Goal: Task Accomplishment & Management: Complete application form

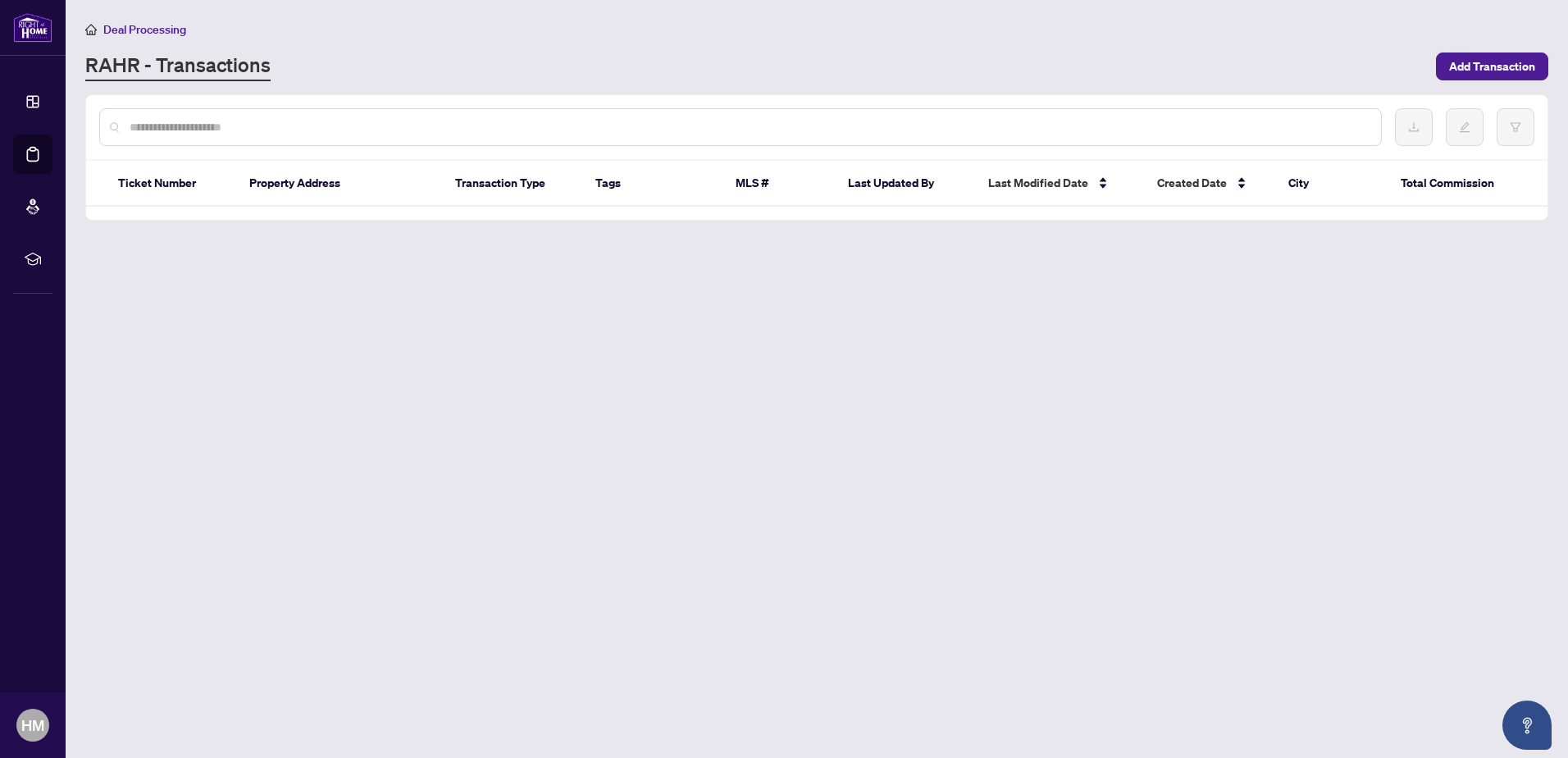
click at [618, 59] on div "RAHR - Transactions" at bounding box center [755, 67] width 1340 height 30
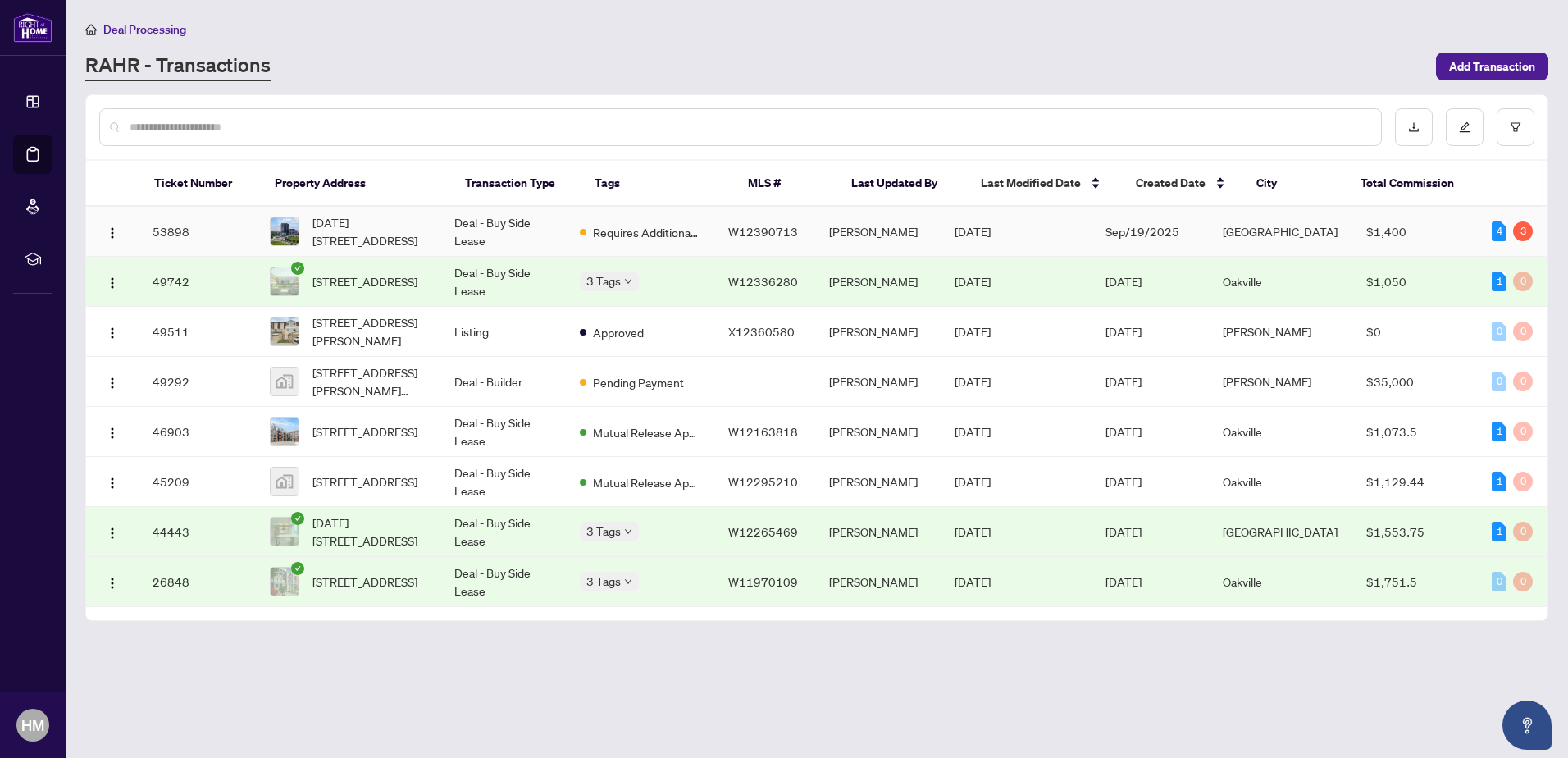
click at [531, 230] on td "Deal - Buy Side Lease" at bounding box center [504, 231] width 126 height 50
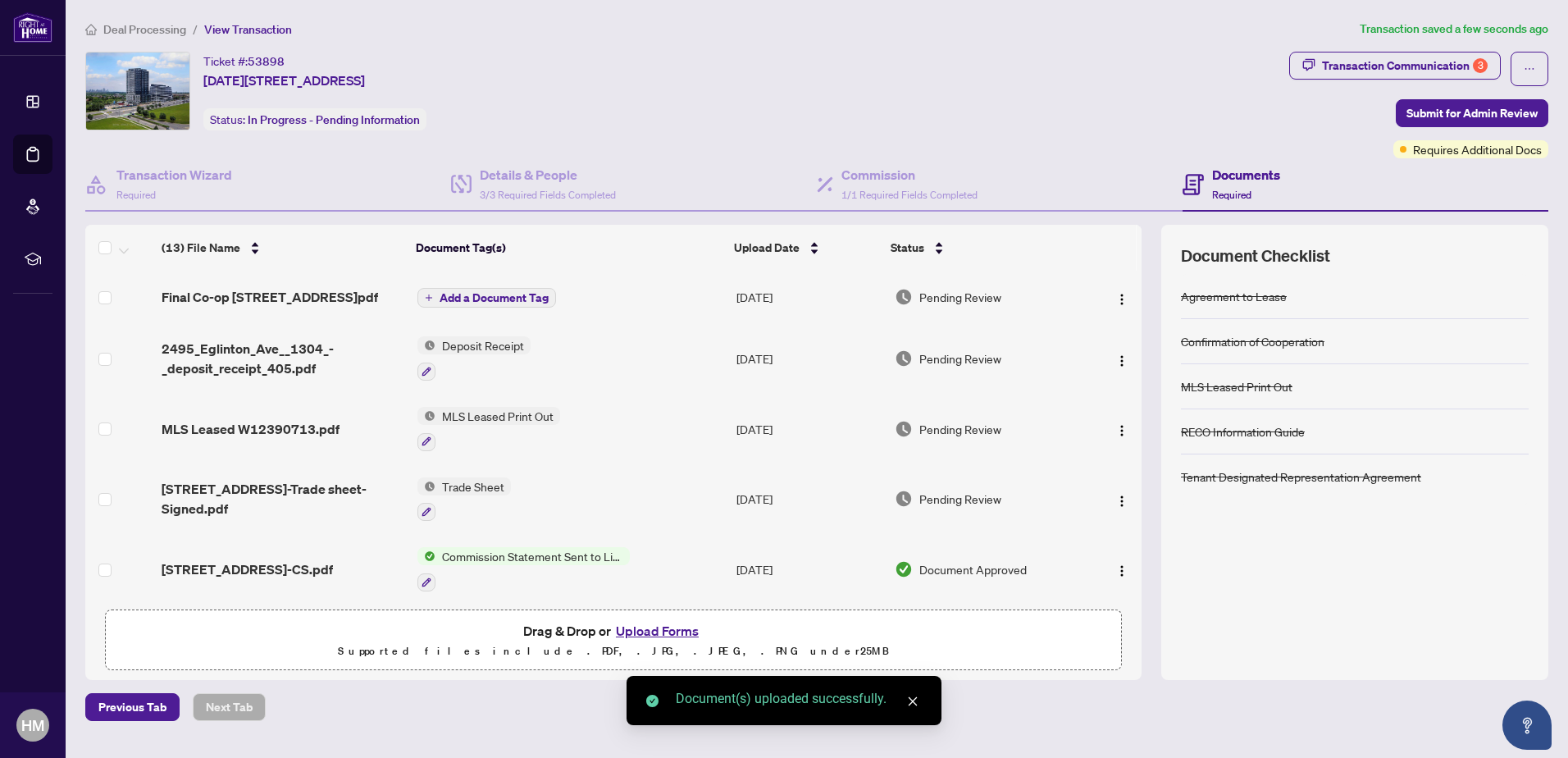
click at [493, 301] on span "Add a Document Tag" at bounding box center [494, 298] width 109 height 11
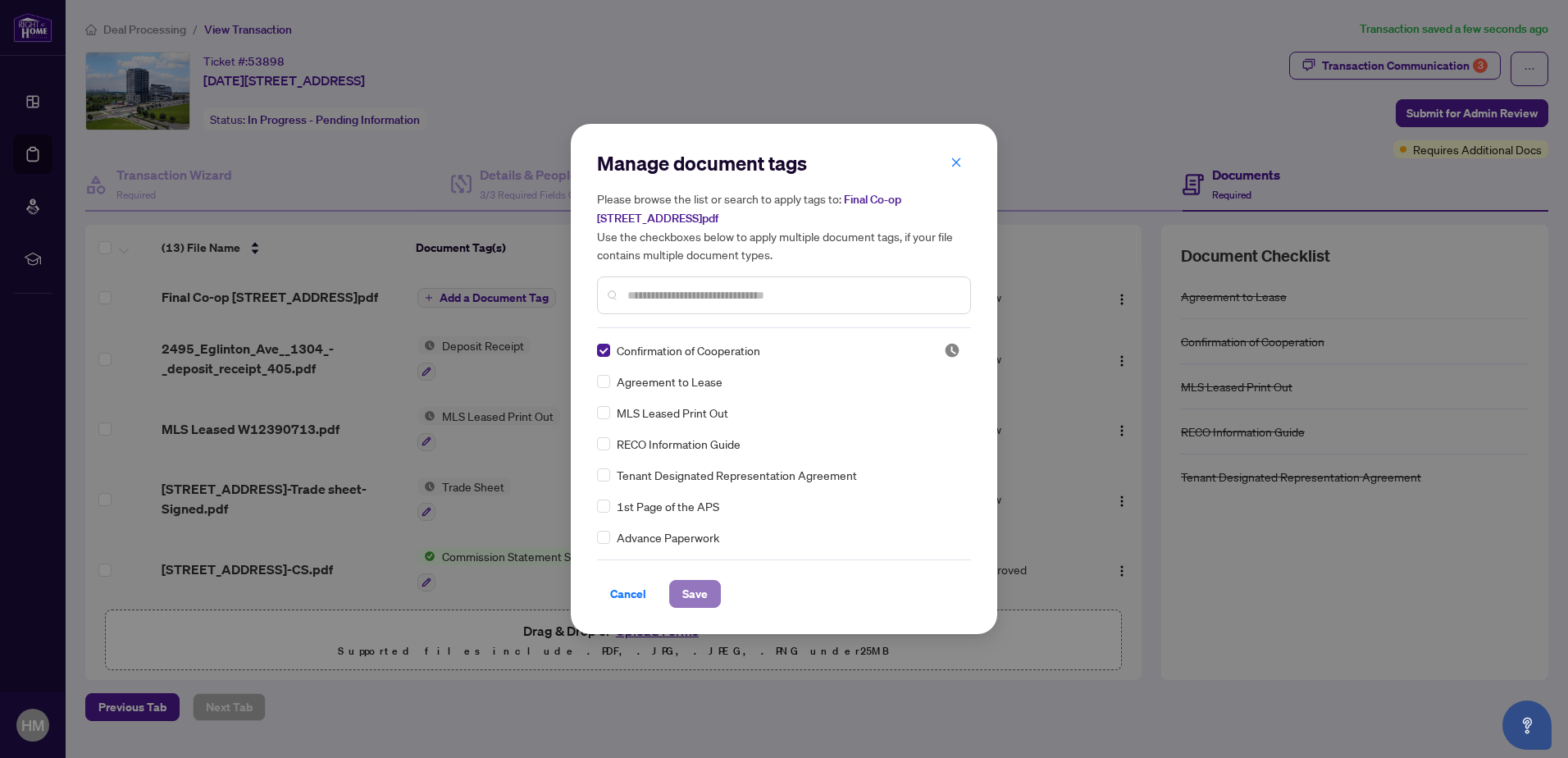
click at [690, 592] on span "Save" at bounding box center [694, 594] width 25 height 26
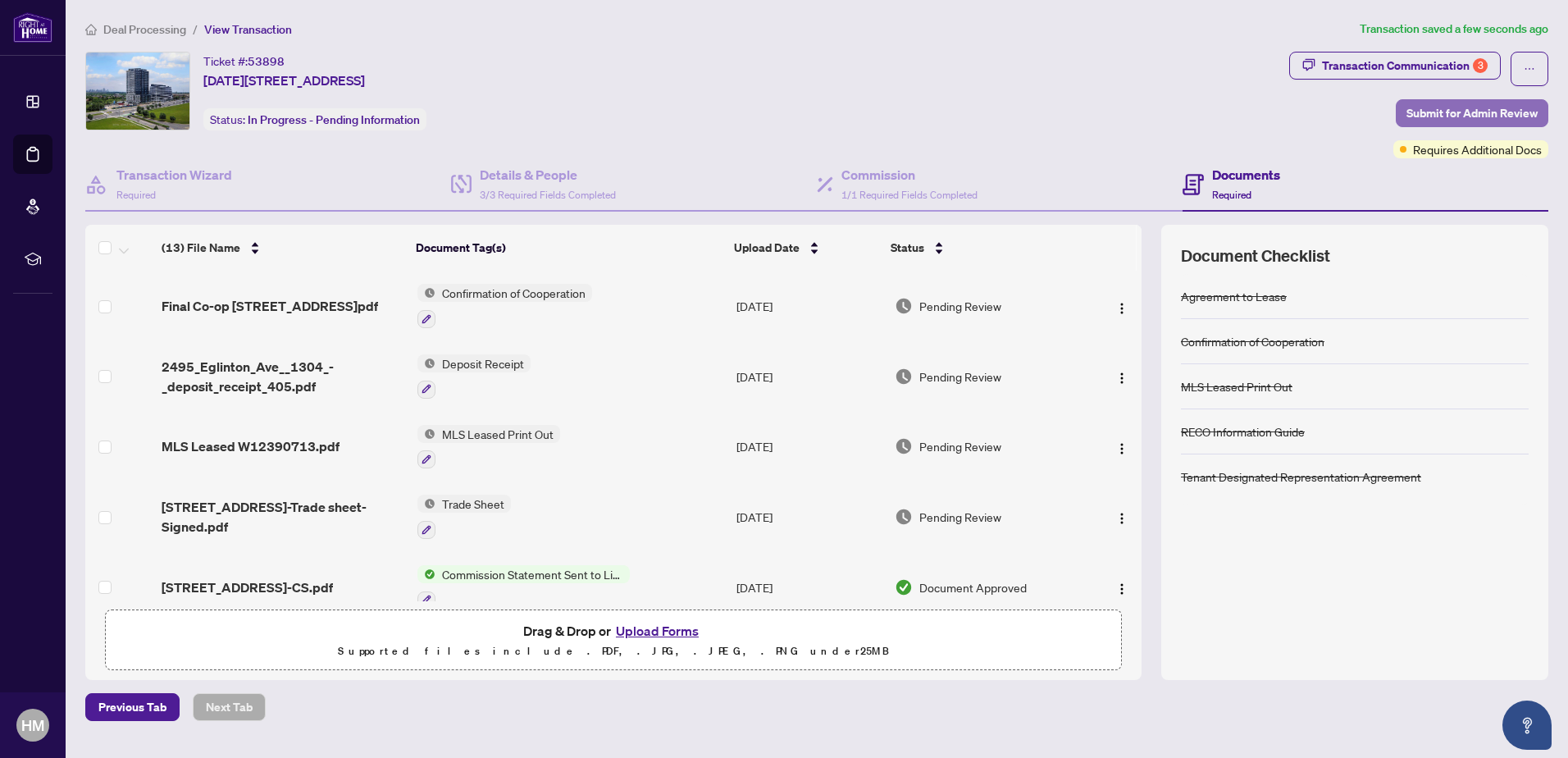
click at [1423, 111] on span "Submit for Admin Review" at bounding box center [1472, 113] width 131 height 26
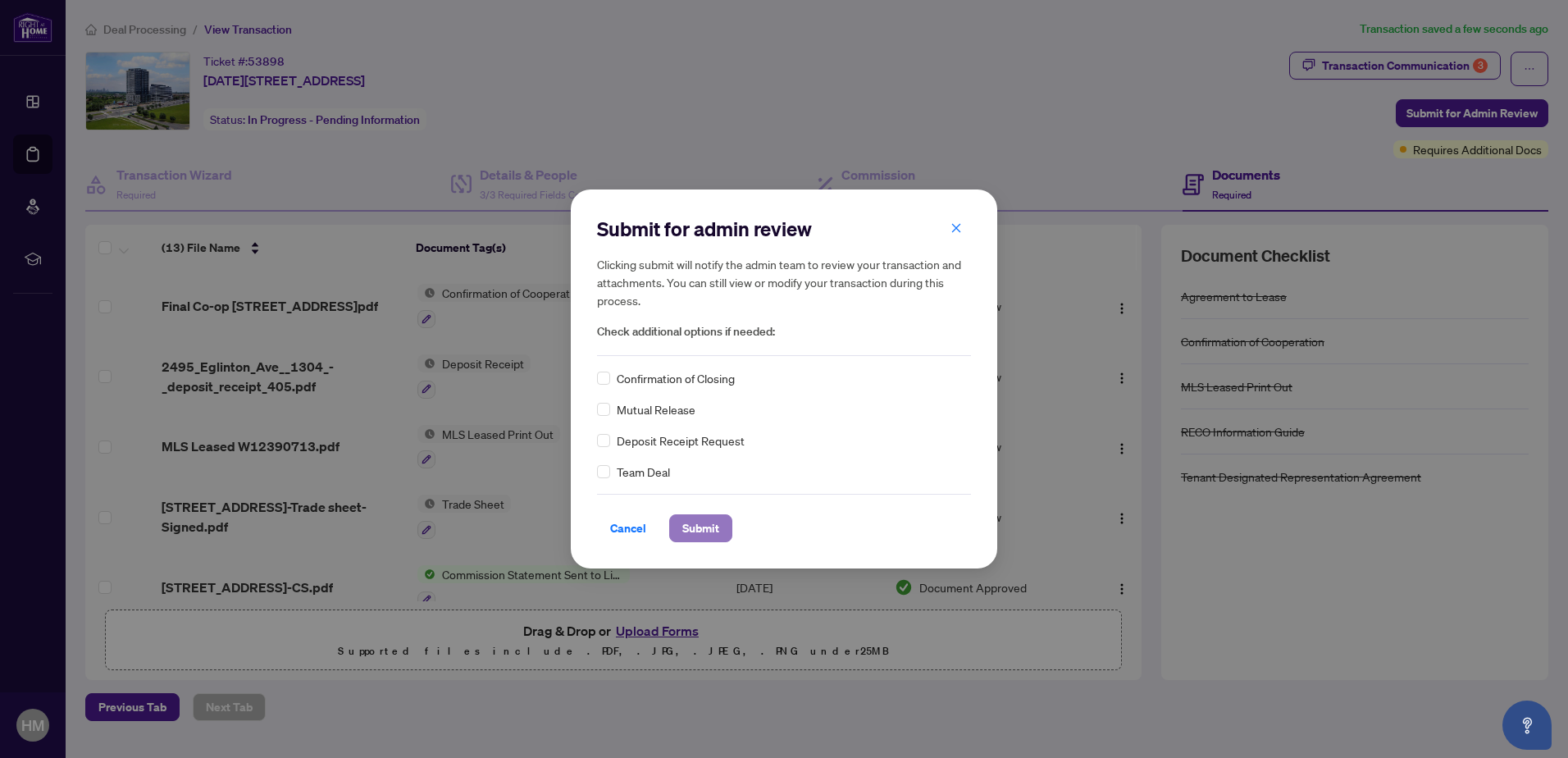
click at [694, 519] on span "Submit" at bounding box center [700, 528] width 37 height 26
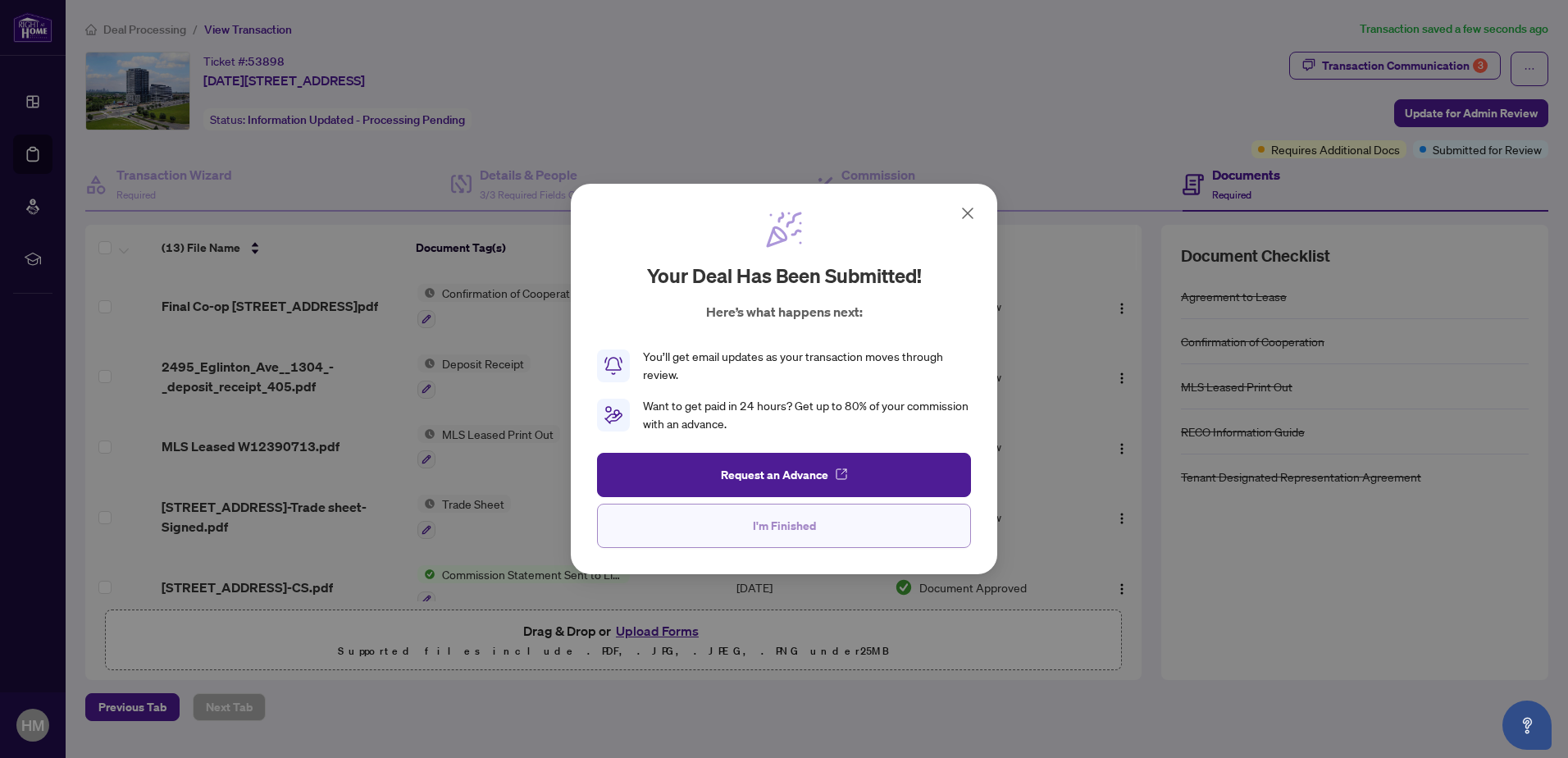
click at [821, 519] on button "I'm Finished" at bounding box center [784, 526] width 374 height 44
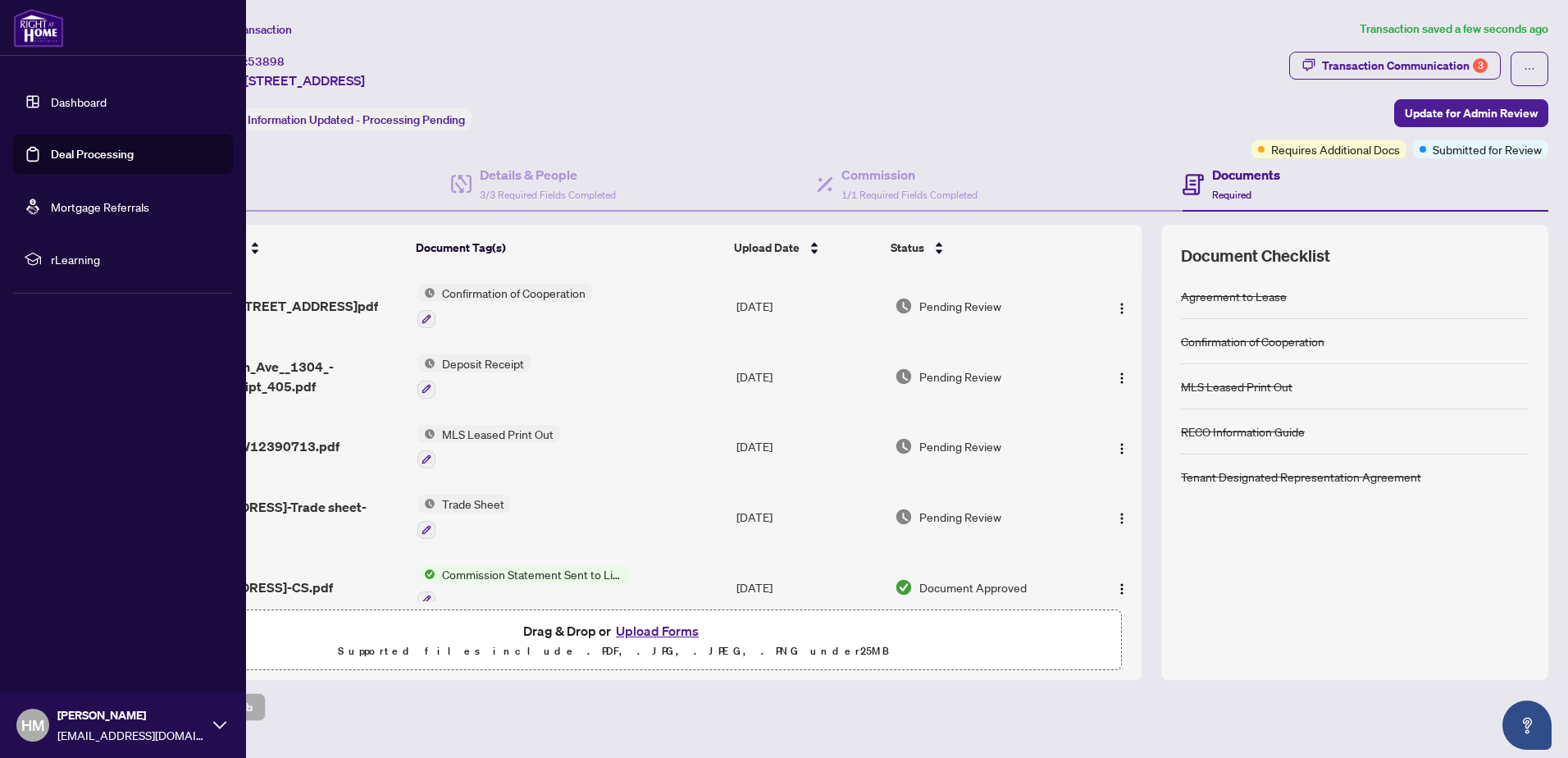
click at [61, 106] on link "Dashboard" at bounding box center [79, 102] width 56 height 15
